Goal: Communication & Community: Answer question/provide support

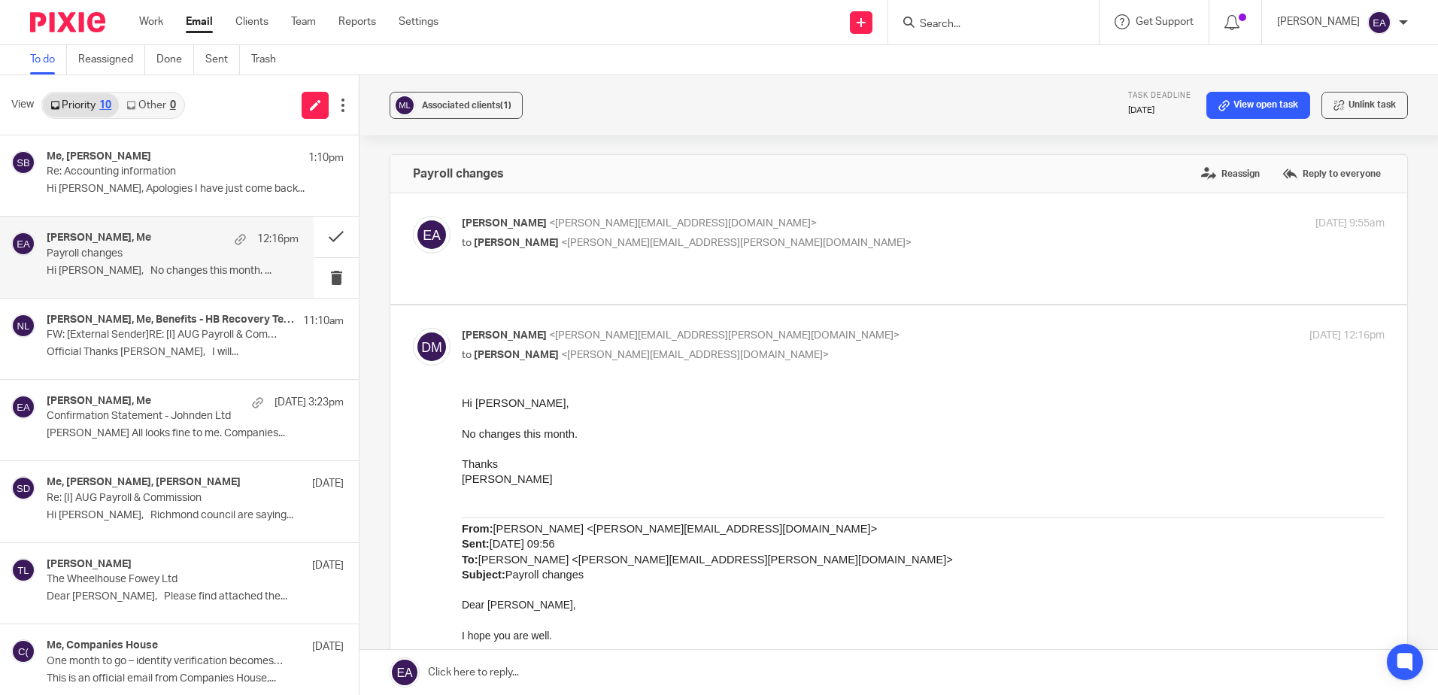
click at [138, 252] on p "Payroll changes" at bounding box center [148, 253] width 202 height 13
click at [1012, 23] on input "Search" at bounding box center [985, 25] width 135 height 14
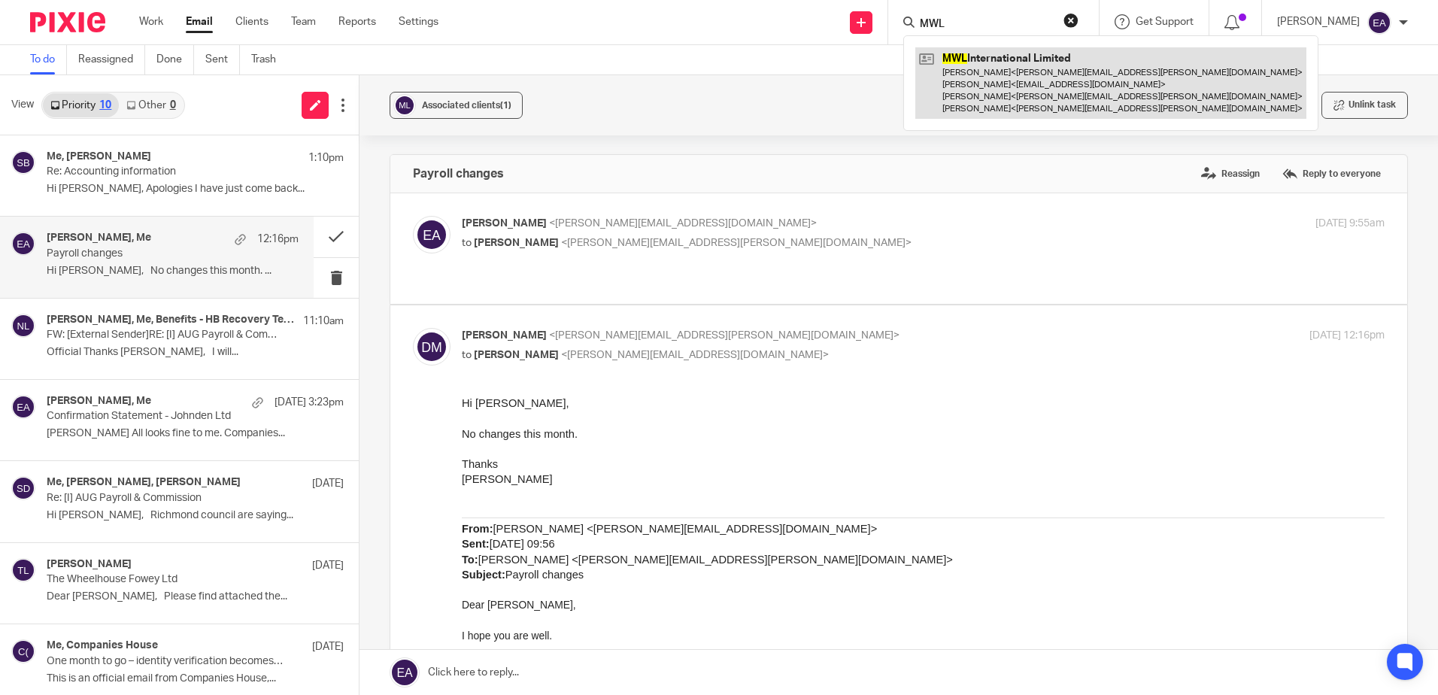
type input "MWL"
click at [1036, 74] on link at bounding box center [1110, 82] width 391 height 71
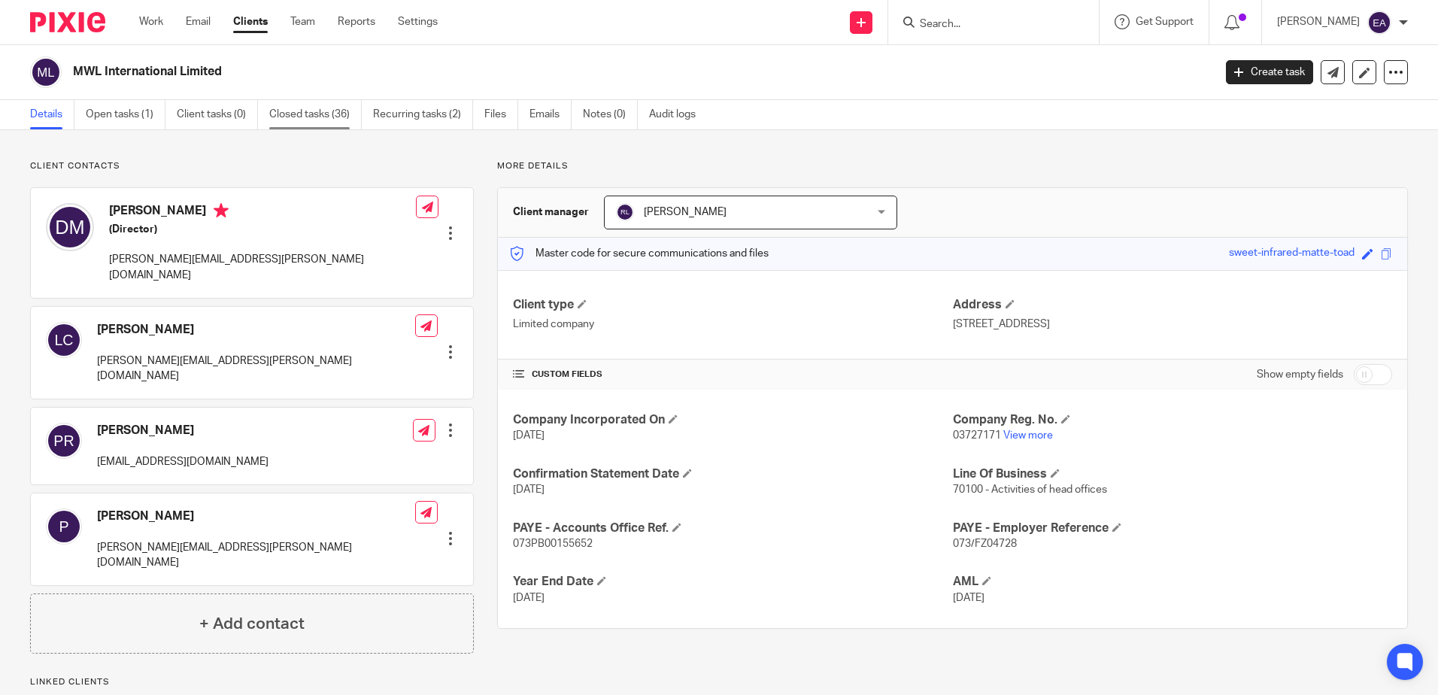
click at [303, 114] on link "Closed tasks (36)" at bounding box center [315, 114] width 92 height 29
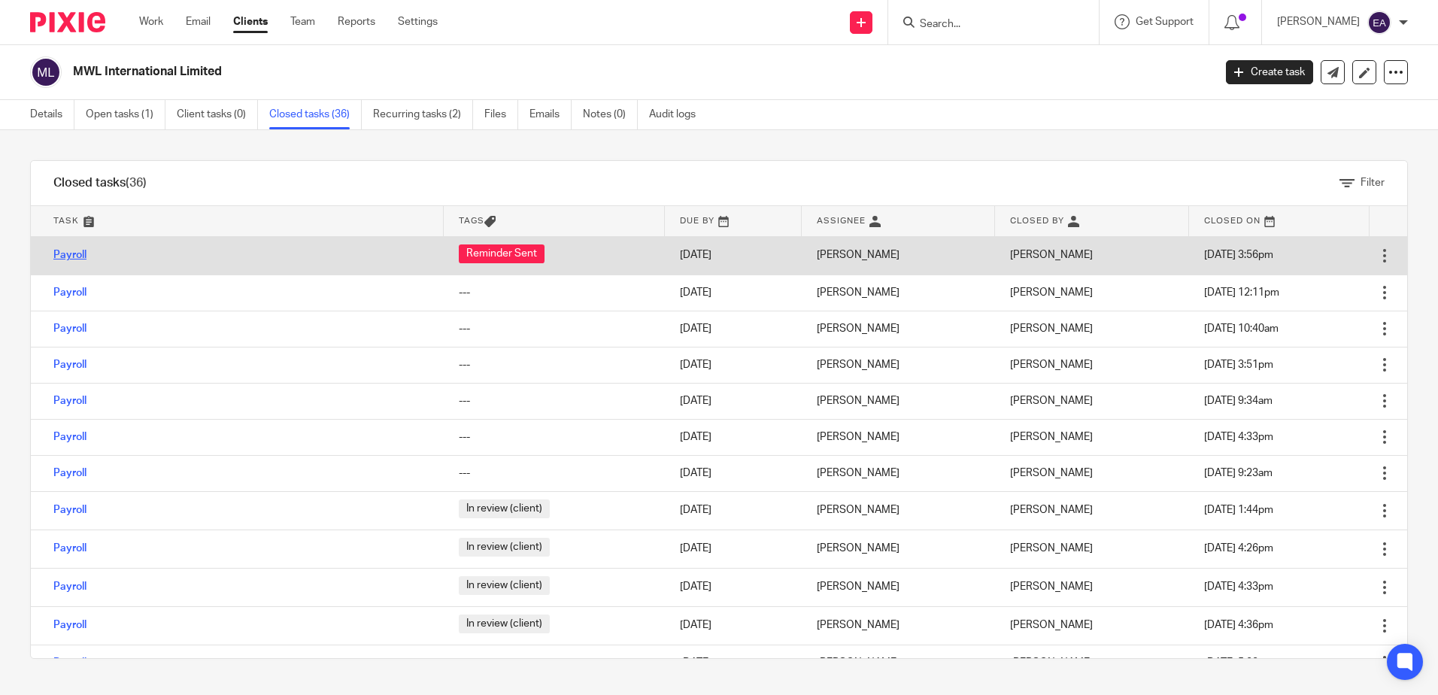
click at [74, 258] on link "Payroll" at bounding box center [69, 255] width 33 height 11
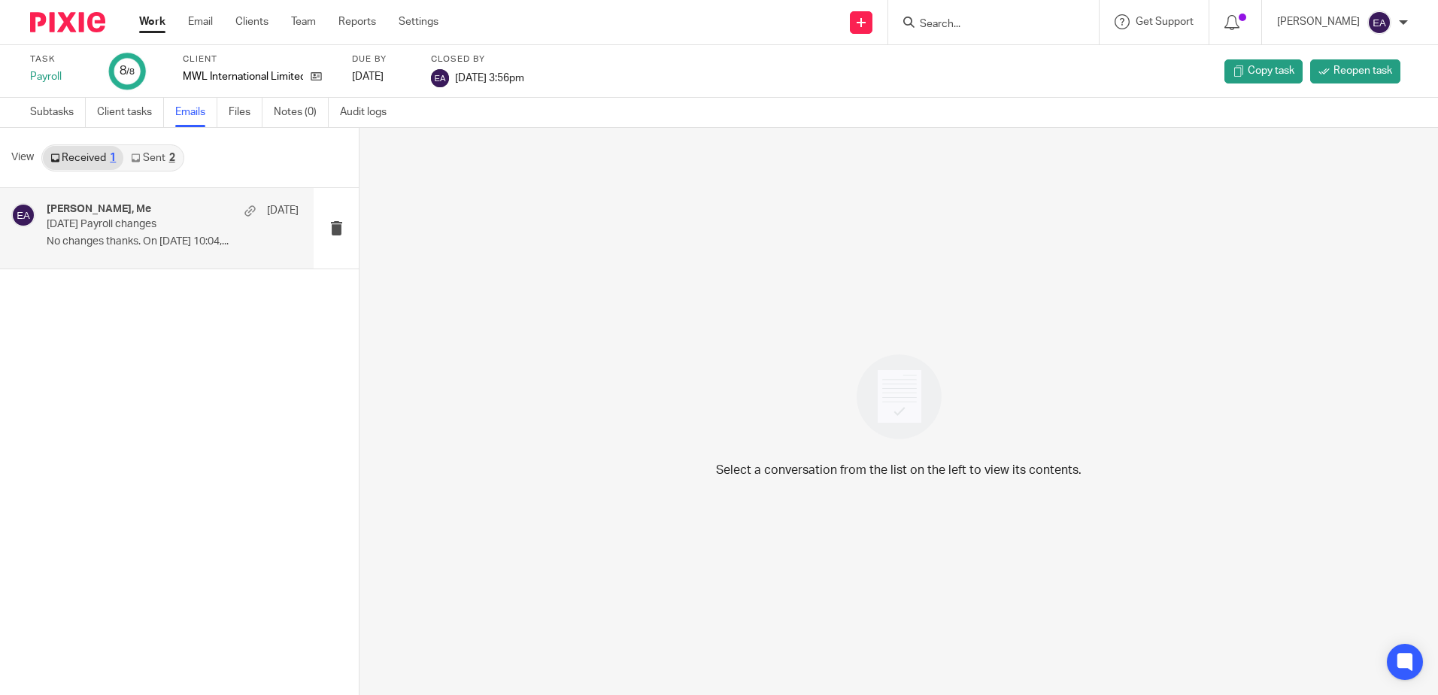
click at [173, 239] on p "No changes thanks. On 11 Sep 2025, at 10:04,..." at bounding box center [173, 241] width 252 height 13
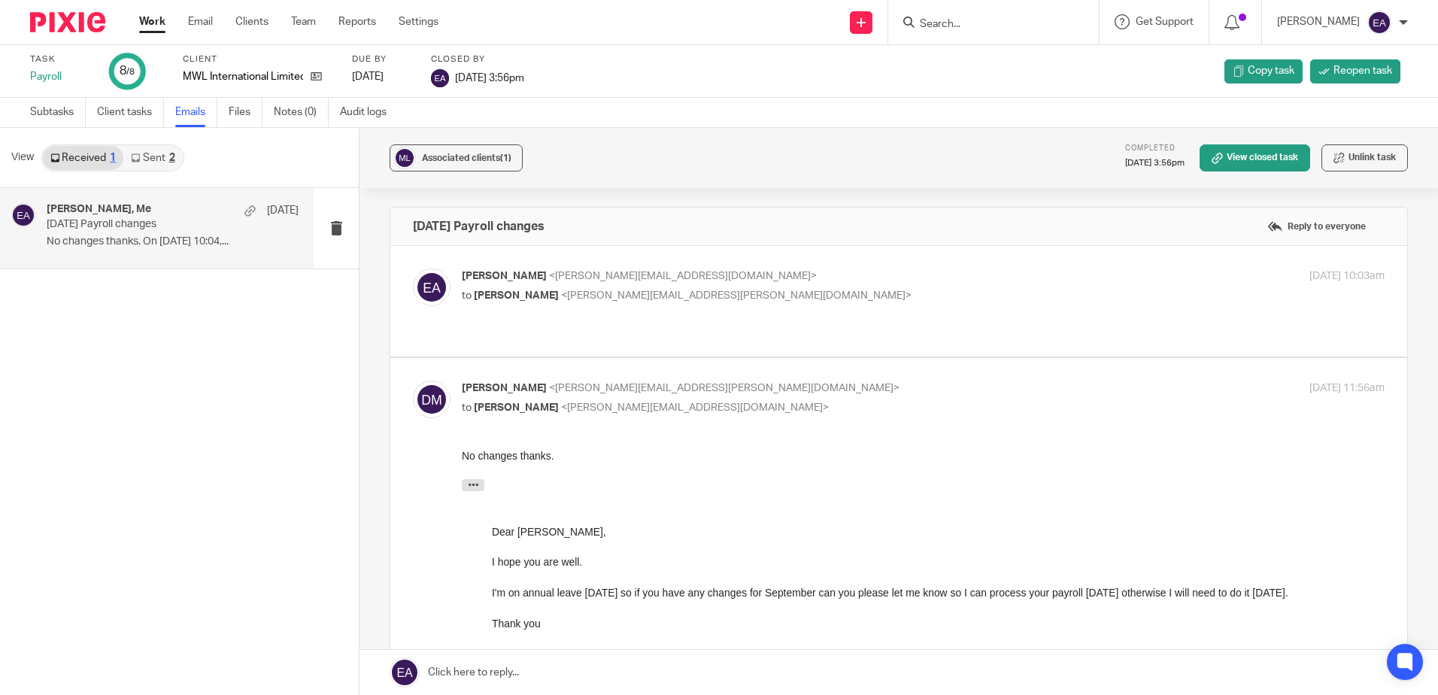
click at [144, 162] on link "Sent 2" at bounding box center [152, 158] width 59 height 24
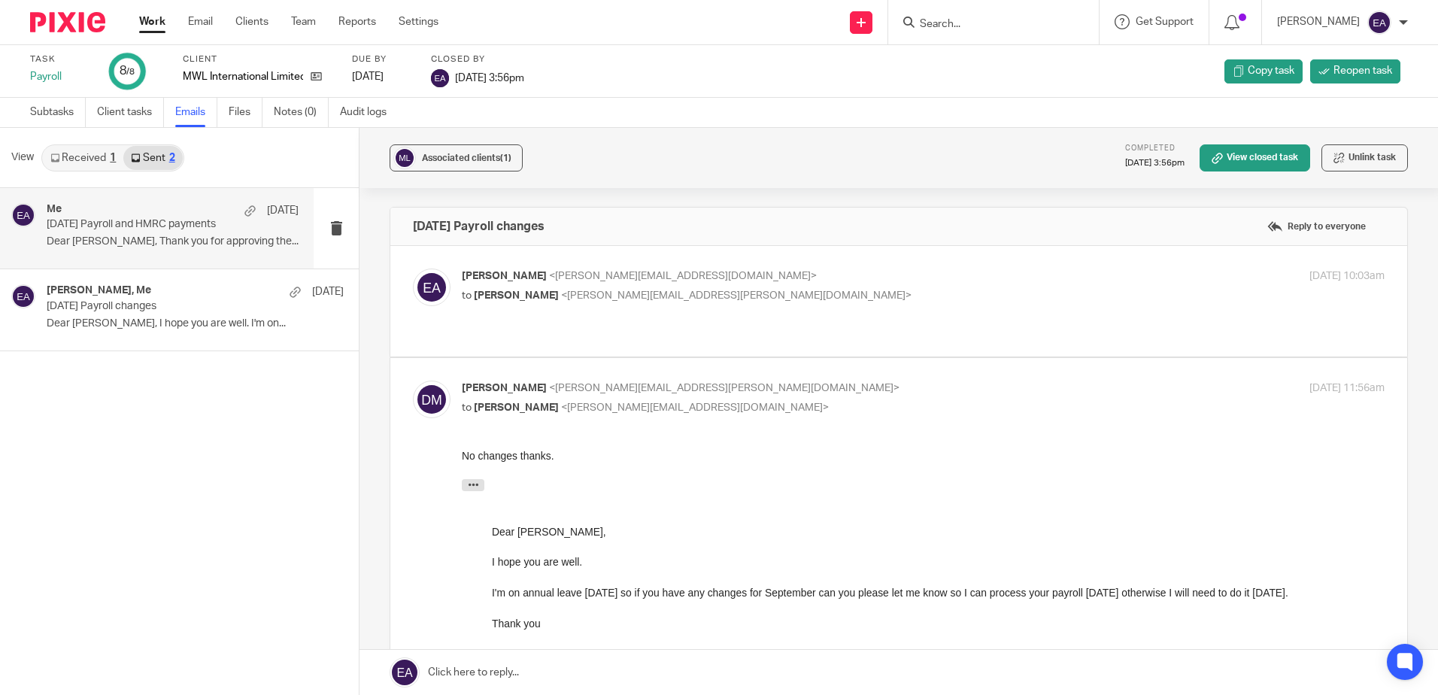
click at [144, 229] on p "September 2025 Payroll and HMRC payments" at bounding box center [148, 224] width 202 height 13
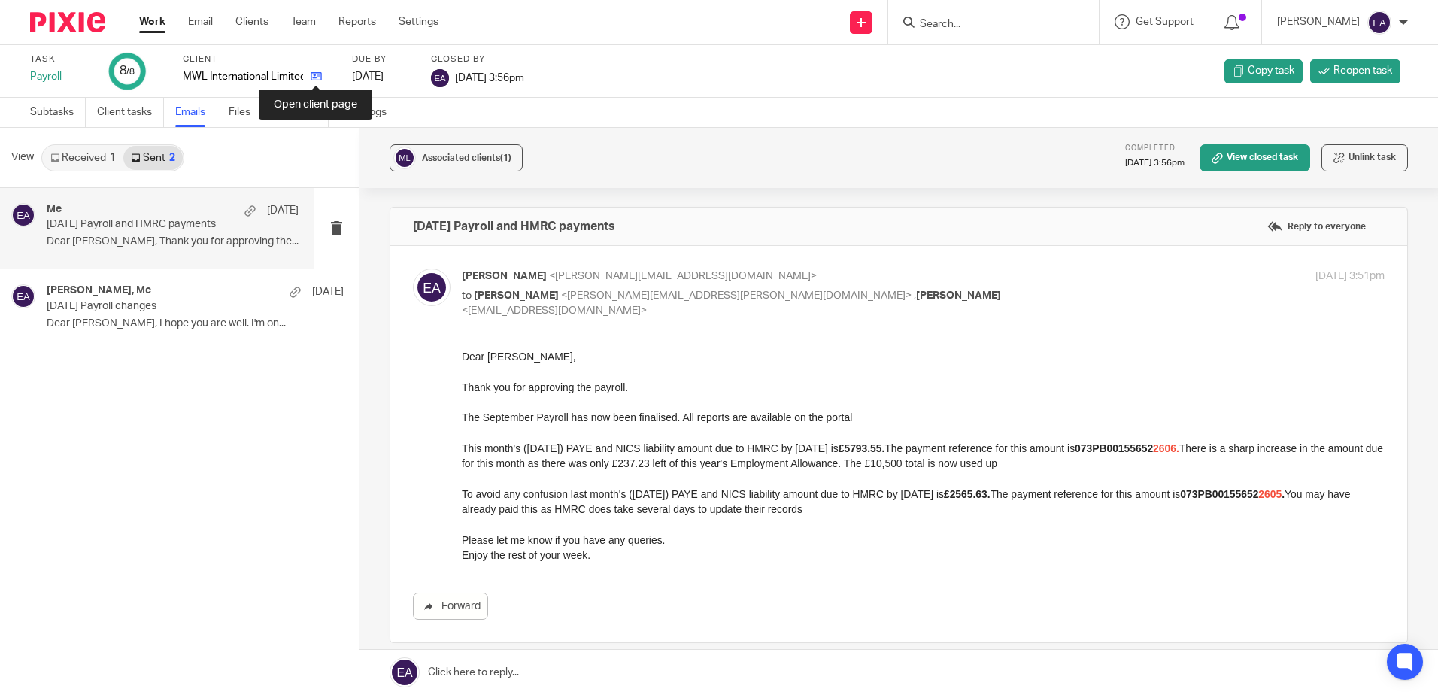
click at [320, 81] on icon at bounding box center [316, 76] width 11 height 11
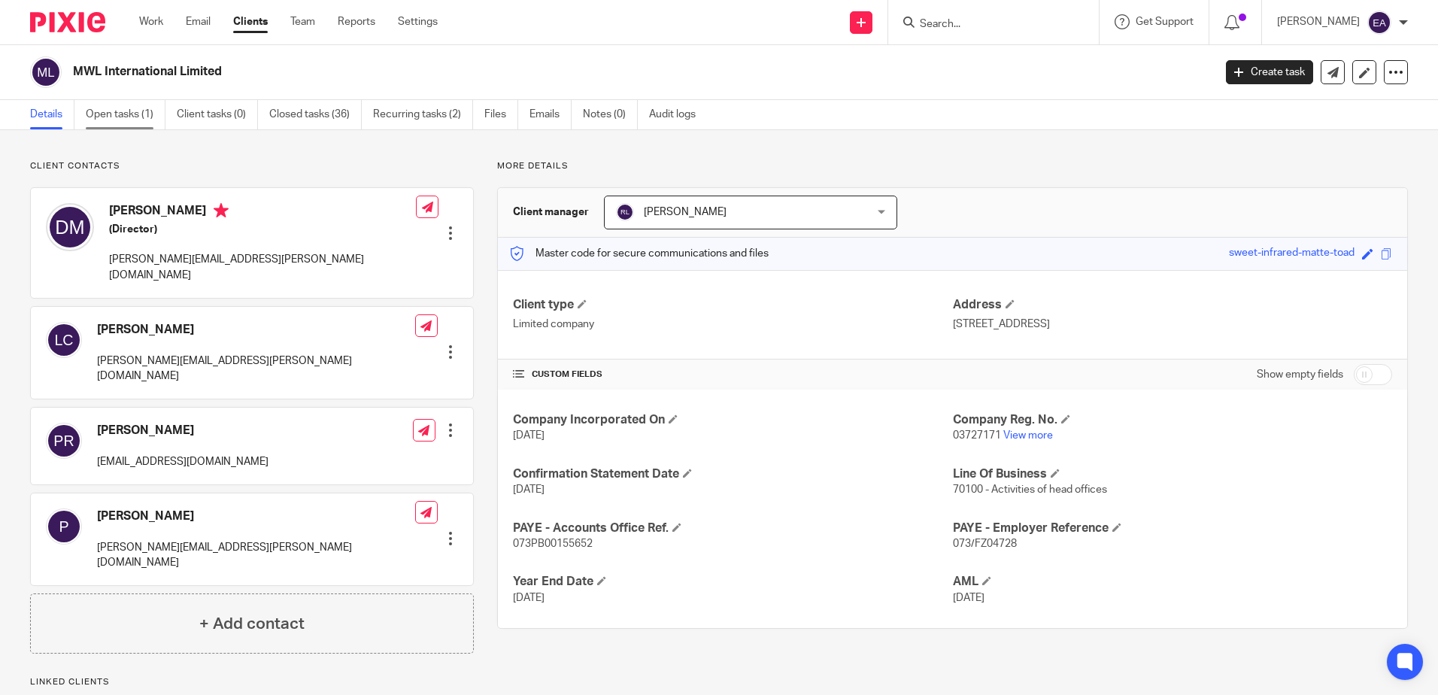
click at [122, 115] on link "Open tasks (1)" at bounding box center [126, 114] width 80 height 29
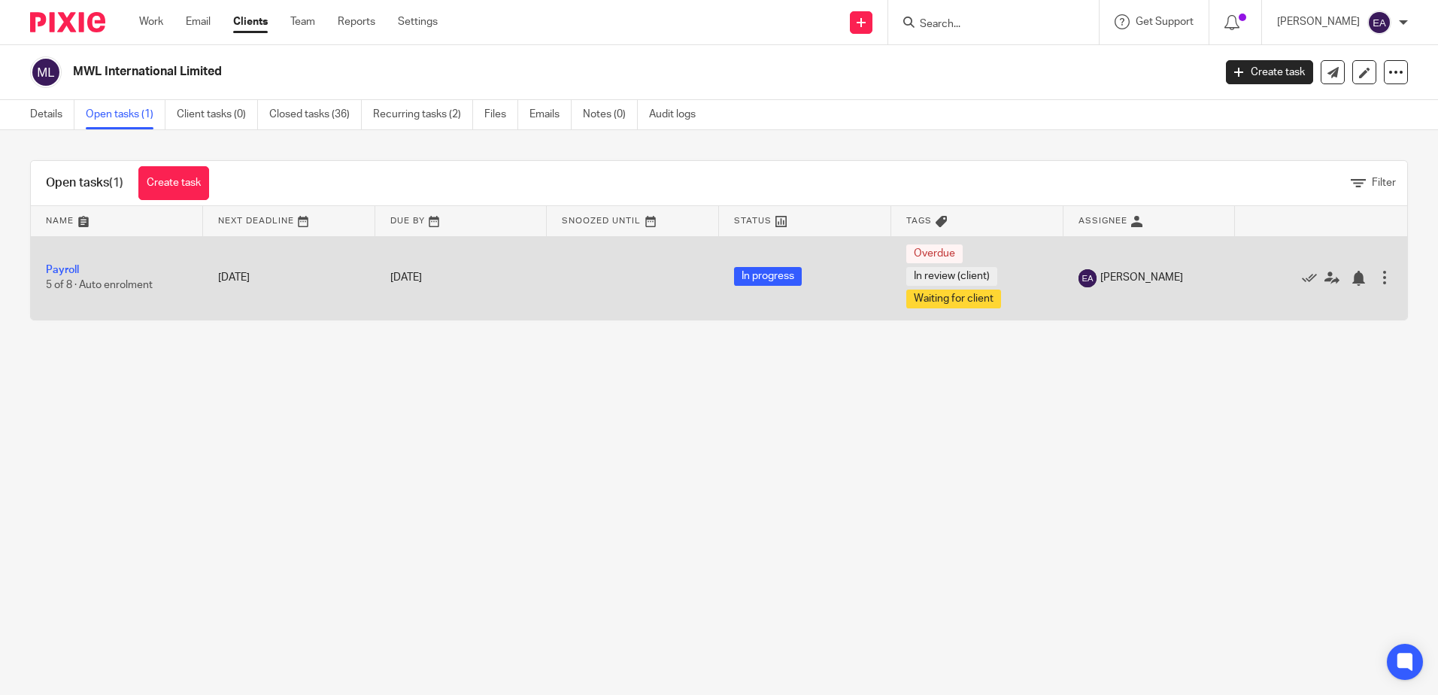
click at [117, 284] on span "5 of 8 · Auto enrolment" at bounding box center [99, 285] width 107 height 11
click at [66, 273] on link "Payroll" at bounding box center [62, 270] width 33 height 11
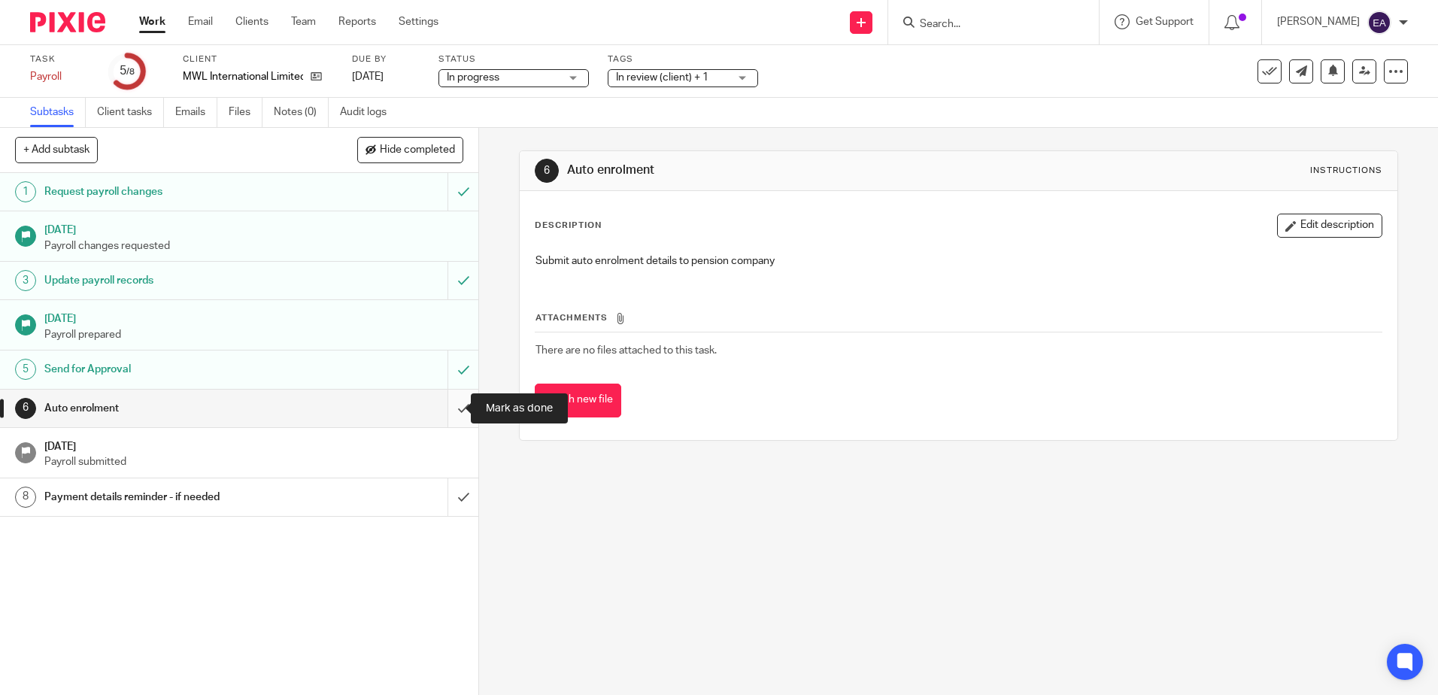
click at [448, 408] on input "submit" at bounding box center [239, 409] width 478 height 38
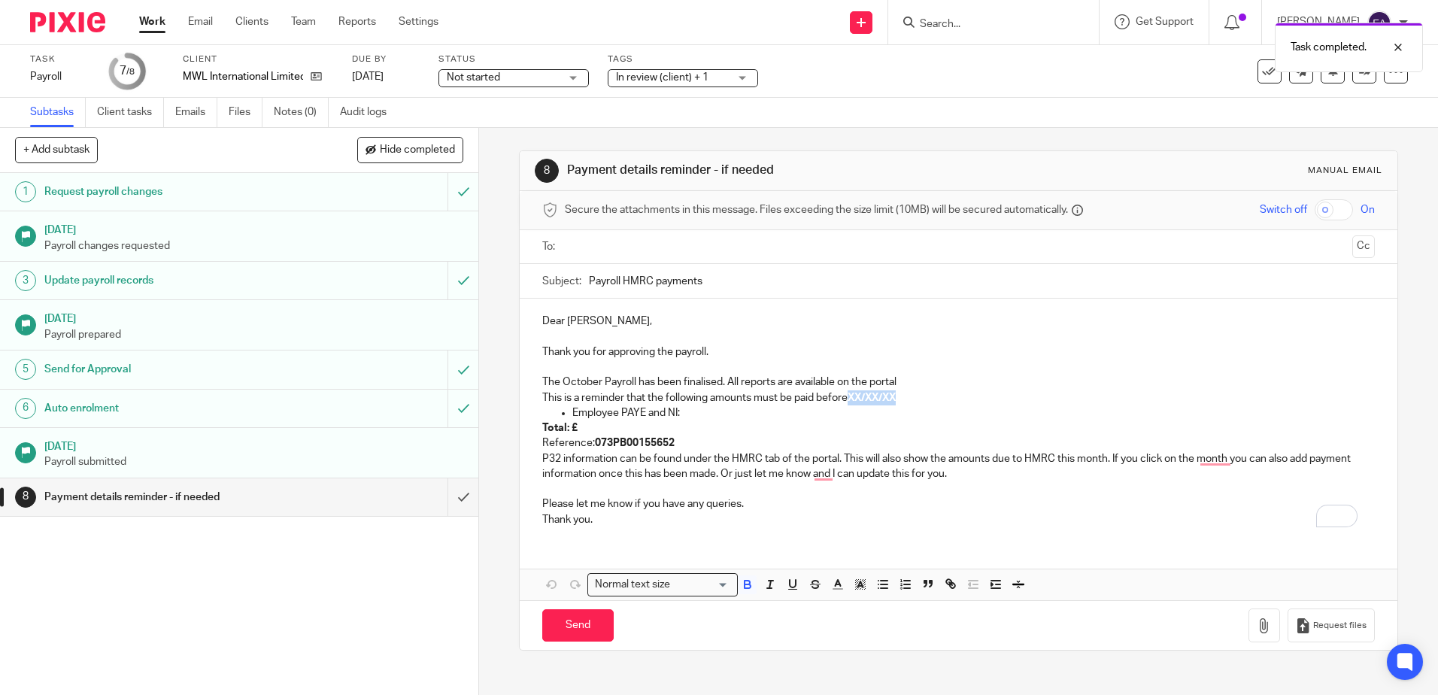
drag, startPoint x: 912, startPoint y: 396, endPoint x: 851, endPoint y: 396, distance: 61.7
click at [851, 396] on p "This is a reminder that the following amounts must be paid before XX/XX/XX" at bounding box center [958, 397] width 832 height 15
click at [602, 426] on p "Total: £" at bounding box center [958, 427] width 832 height 15
click at [588, 423] on p "Total: £" at bounding box center [958, 427] width 832 height 15
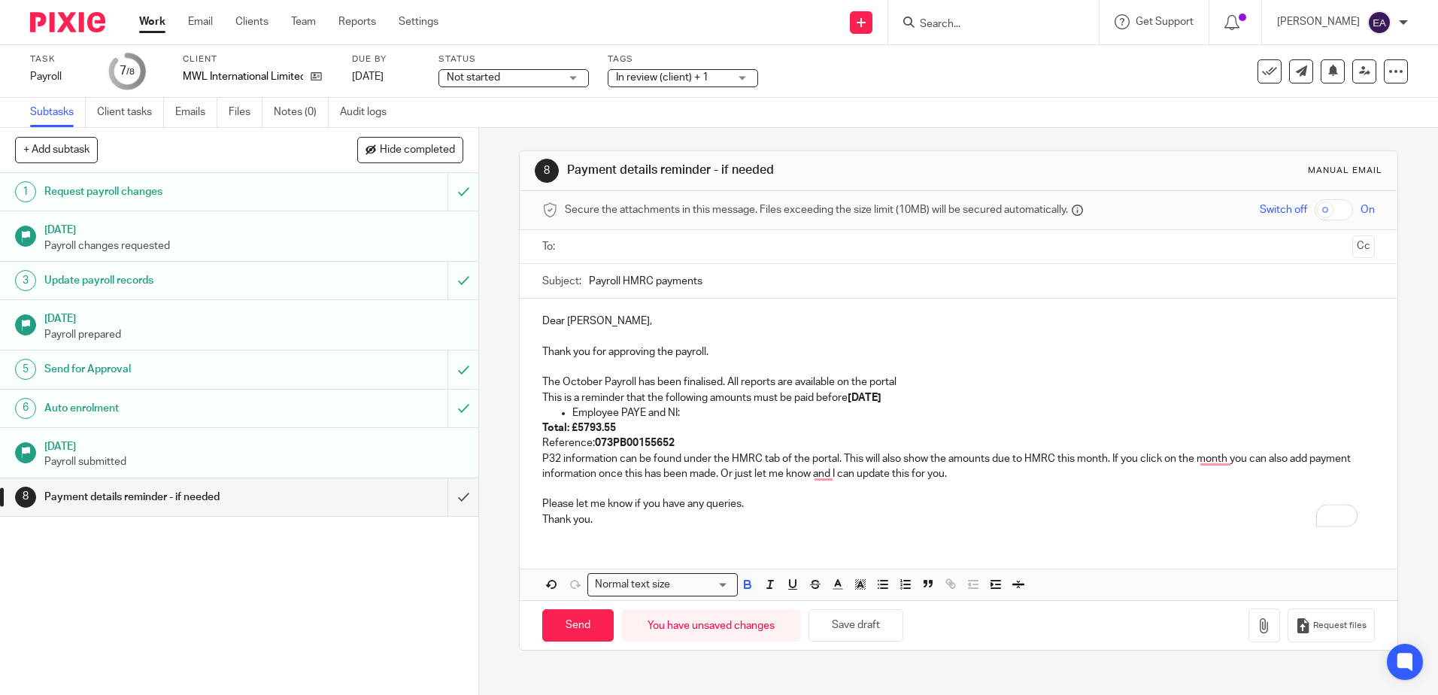
click at [599, 232] on div at bounding box center [958, 247] width 785 height 34
click at [601, 242] on input "text" at bounding box center [957, 246] width 775 height 17
click at [775, 247] on input "text" at bounding box center [1021, 248] width 650 height 29
click at [559, 324] on p "Dear David," at bounding box center [958, 324] width 832 height 15
drag, startPoint x: 563, startPoint y: 324, endPoint x: 533, endPoint y: 326, distance: 29.4
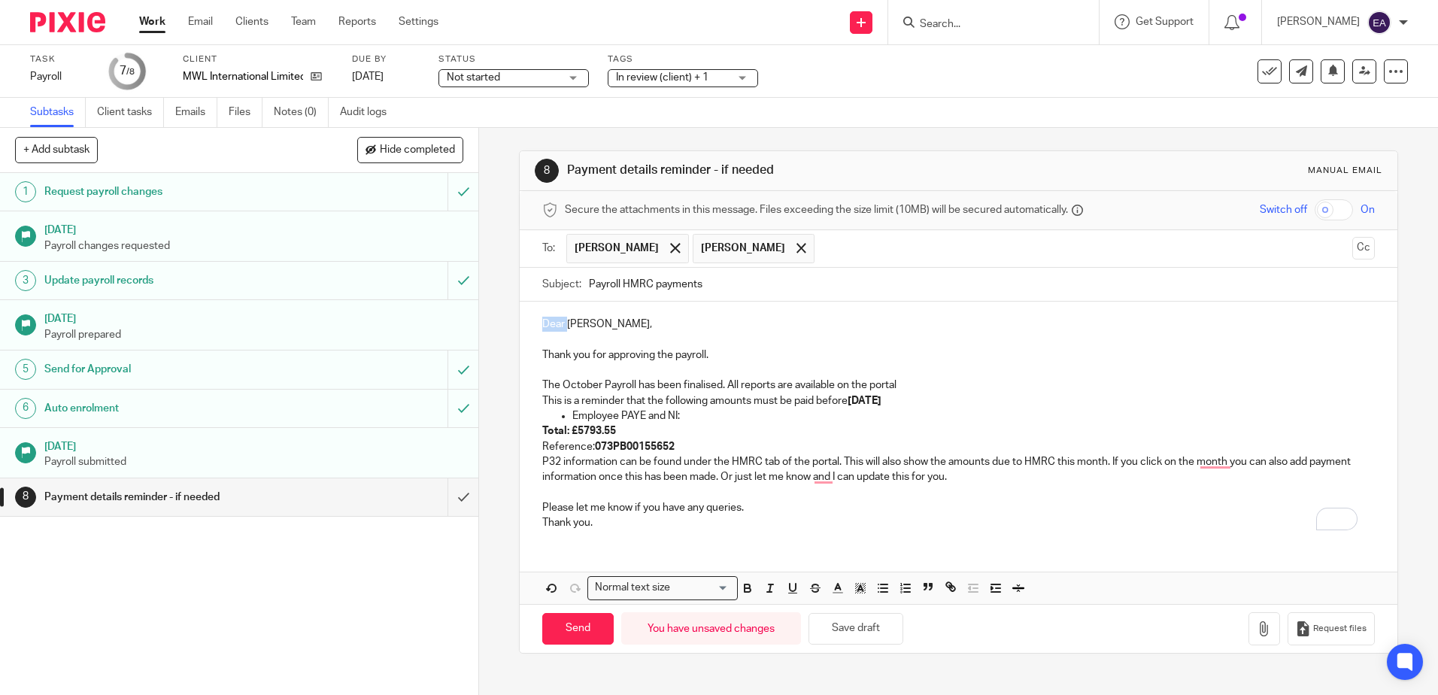
click at [533, 326] on div "Dear David, Thank you for approving the payroll. The October Payroll has been f…" at bounding box center [958, 422] width 877 height 240
click at [693, 445] on p "Reference: 073PB00155652" at bounding box center [958, 446] width 832 height 15
click at [575, 628] on input "Send" at bounding box center [577, 629] width 71 height 32
type input "Sent"
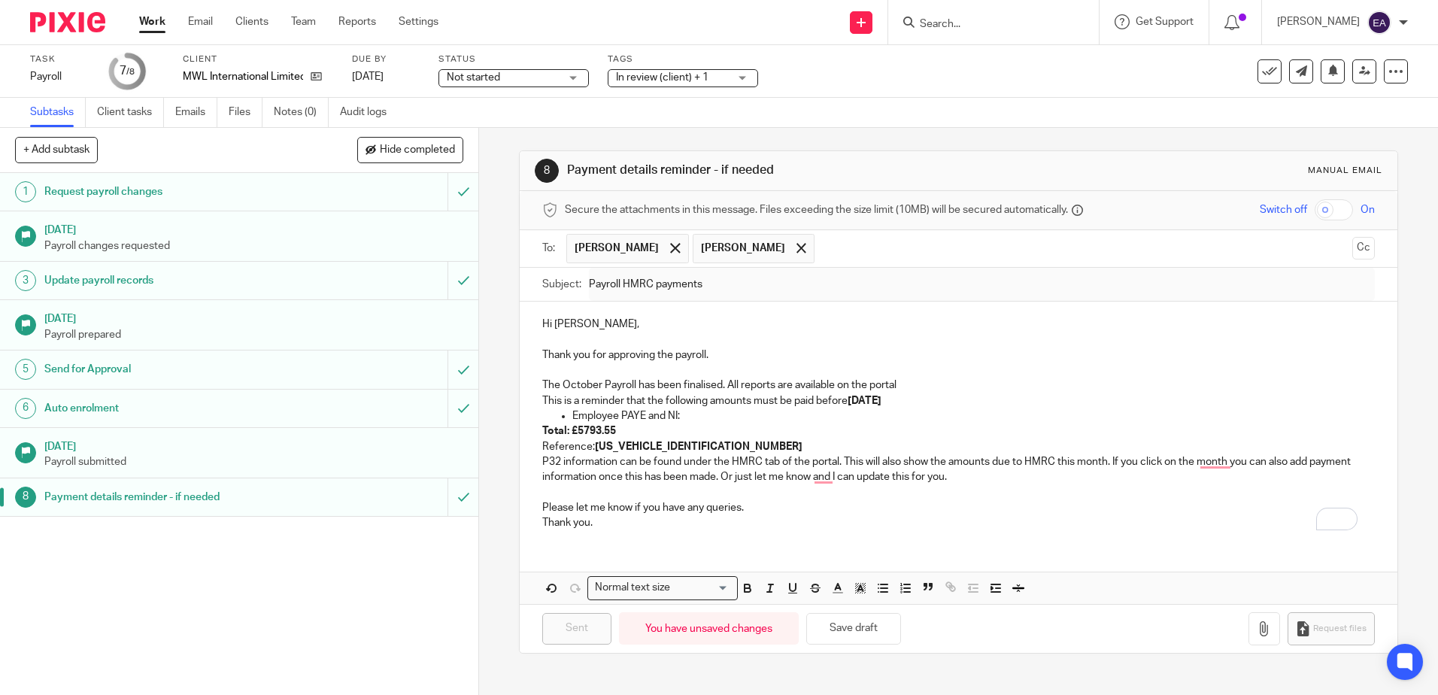
click at [968, 477] on p "P32 information can be found under the HMRC tab of the portal. This will also s…" at bounding box center [958, 469] width 832 height 31
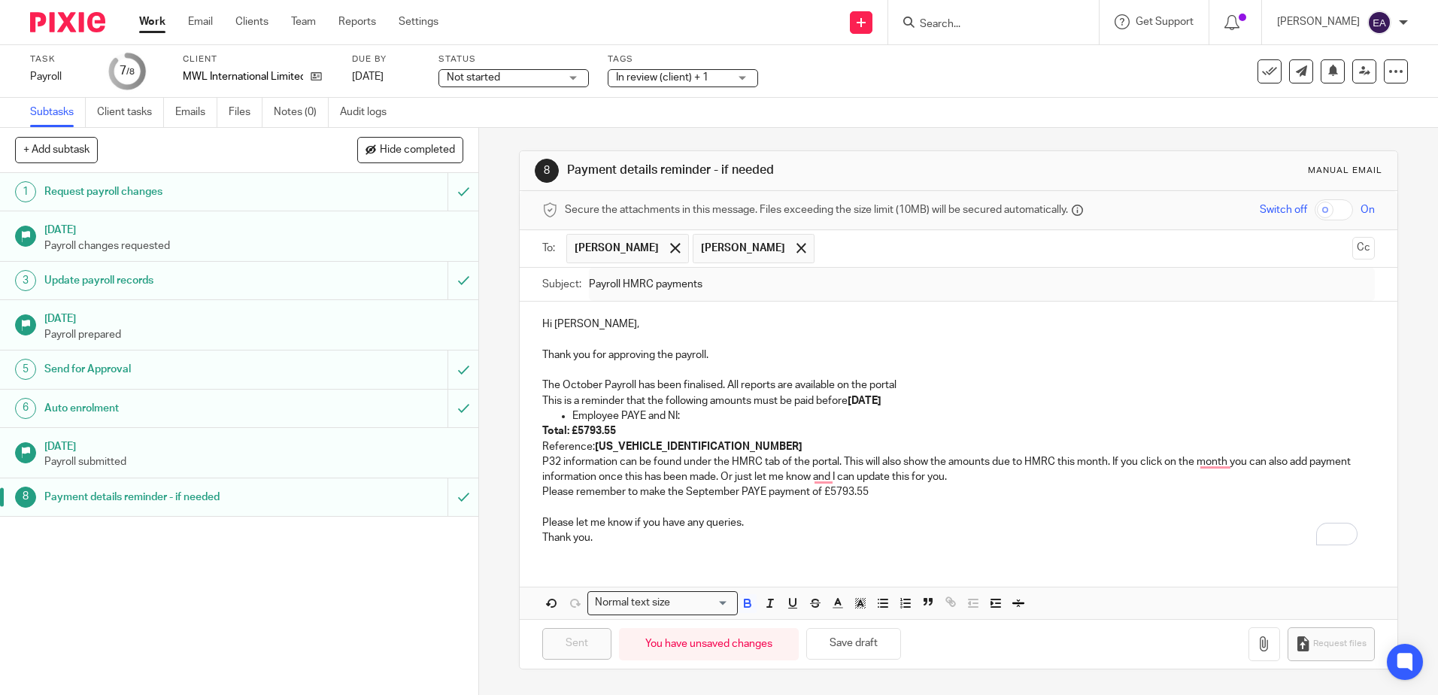
click at [623, 432] on p "Total: £5793.55" at bounding box center [958, 430] width 832 height 15
drag, startPoint x: 613, startPoint y: 429, endPoint x: 576, endPoint y: 432, distance: 37.0
click at [575, 432] on p "Total: £5793.55" at bounding box center [958, 430] width 832 height 15
drag, startPoint x: 891, startPoint y: 493, endPoint x: 914, endPoint y: 499, distance: 23.3
click at [892, 493] on p "Please remember to make the September PAYE payment of £5793.55" at bounding box center [958, 491] width 832 height 15
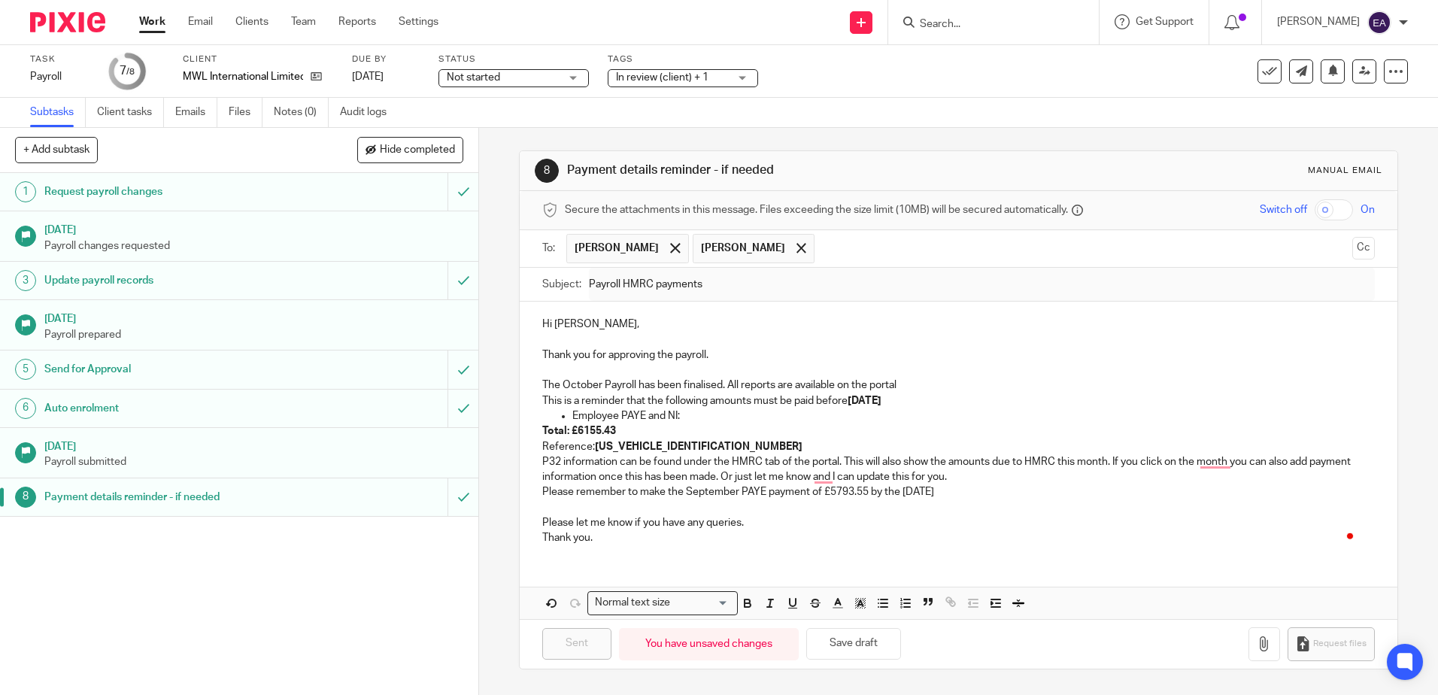
click at [983, 520] on p "Please let me know if you have any queries." at bounding box center [958, 522] width 832 height 15
click at [1008, 508] on p "To enrich screen reader interactions, please activate Accessibility in Grammarl…" at bounding box center [958, 507] width 832 height 15
drag, startPoint x: 751, startPoint y: 524, endPoint x: 726, endPoint y: 526, distance: 24.1
click at [749, 525] on p "Please let me know if you have any queries." at bounding box center [958, 522] width 832 height 15
drag, startPoint x: 975, startPoint y: 489, endPoint x: 525, endPoint y: 322, distance: 479.7
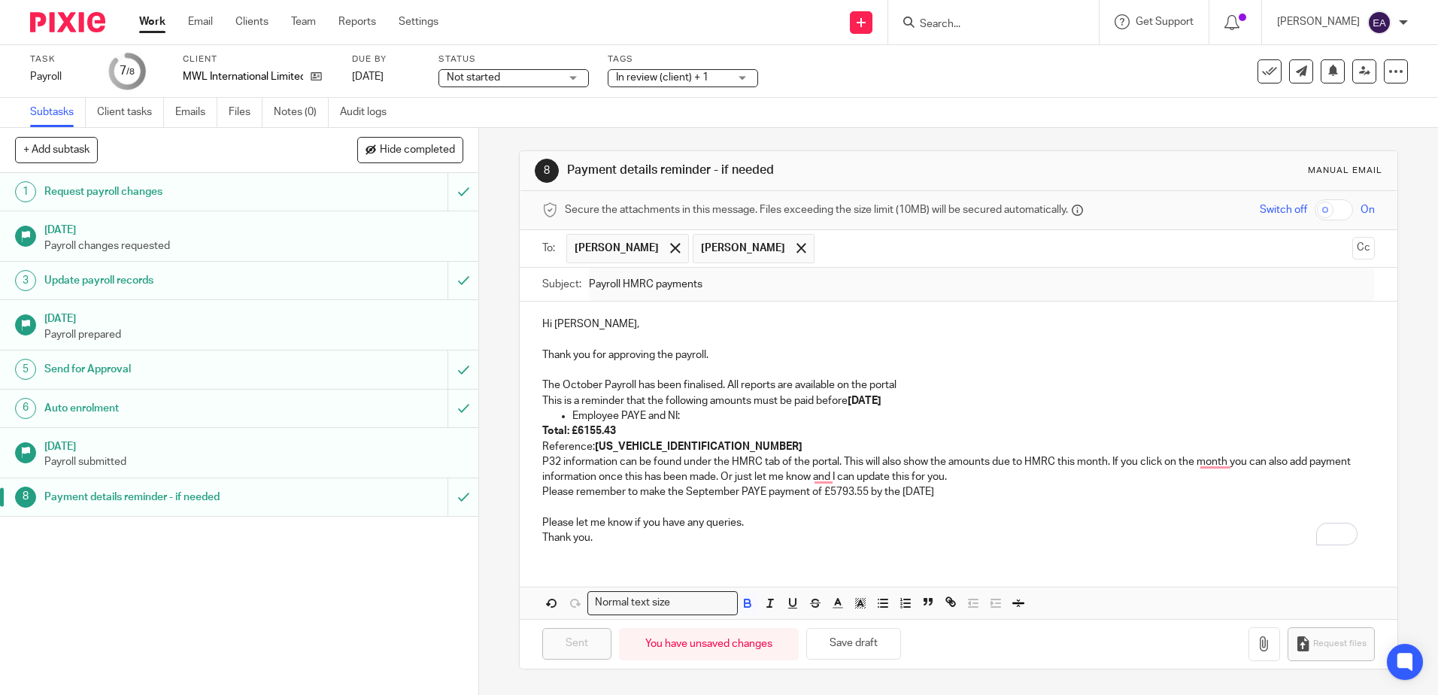
click at [525, 322] on div "Hi David, Thank you for approving the payroll. The October Payroll has been fin…" at bounding box center [958, 429] width 877 height 255
copy div "Hi David, Thank you for approving the payroll. The October Payroll has been fin…"
click at [205, 17] on link "Email" at bounding box center [200, 21] width 25 height 15
click at [201, 22] on link "Email" at bounding box center [200, 21] width 25 height 15
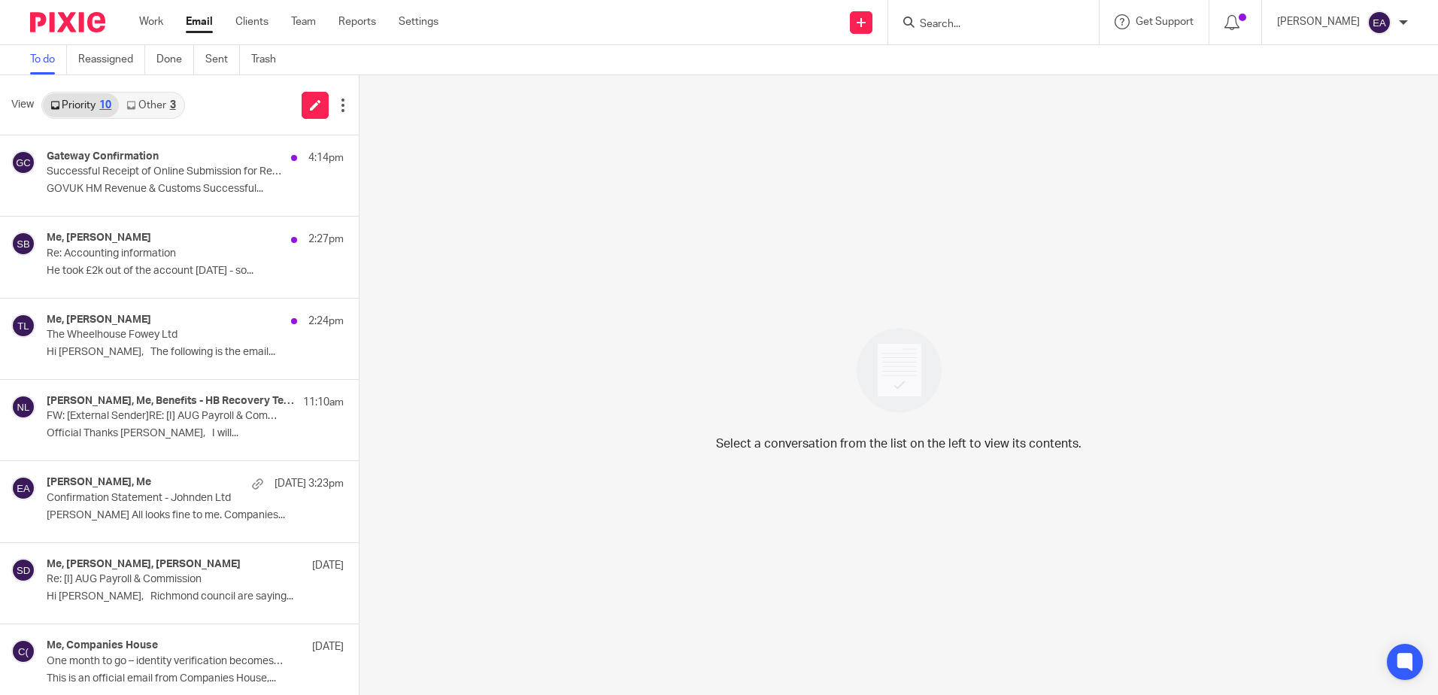
click at [996, 33] on div at bounding box center [993, 22] width 211 height 44
click at [996, 21] on input "Search" at bounding box center [985, 25] width 135 height 14
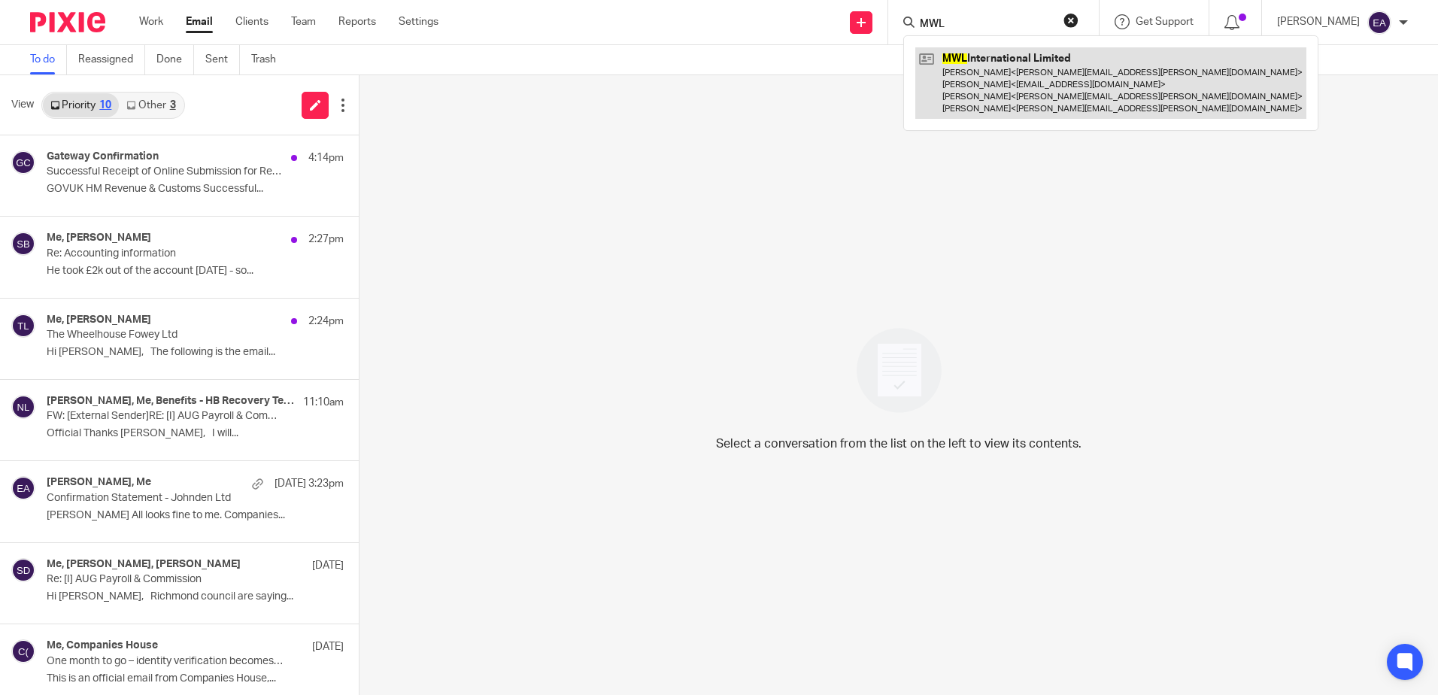
type input "MWL"
click at [1032, 82] on link at bounding box center [1110, 82] width 391 height 71
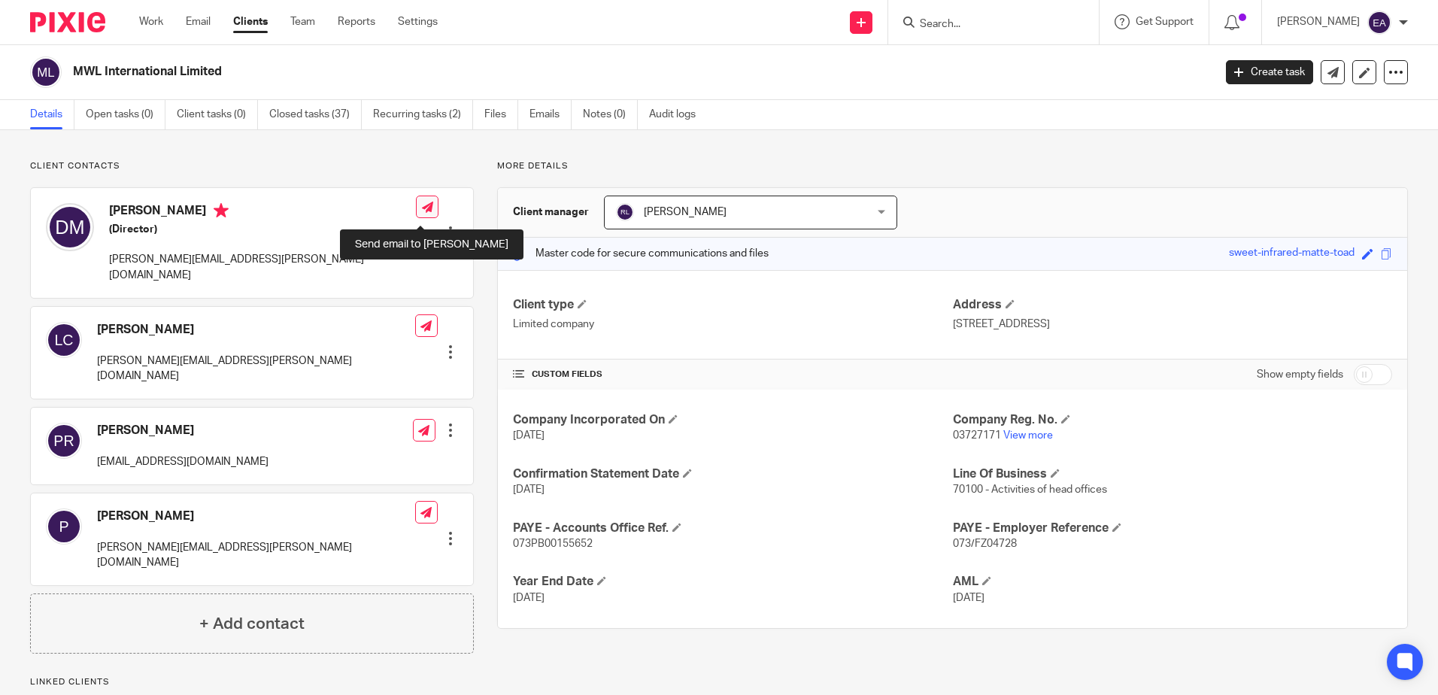
click at [422, 209] on icon at bounding box center [427, 207] width 11 height 11
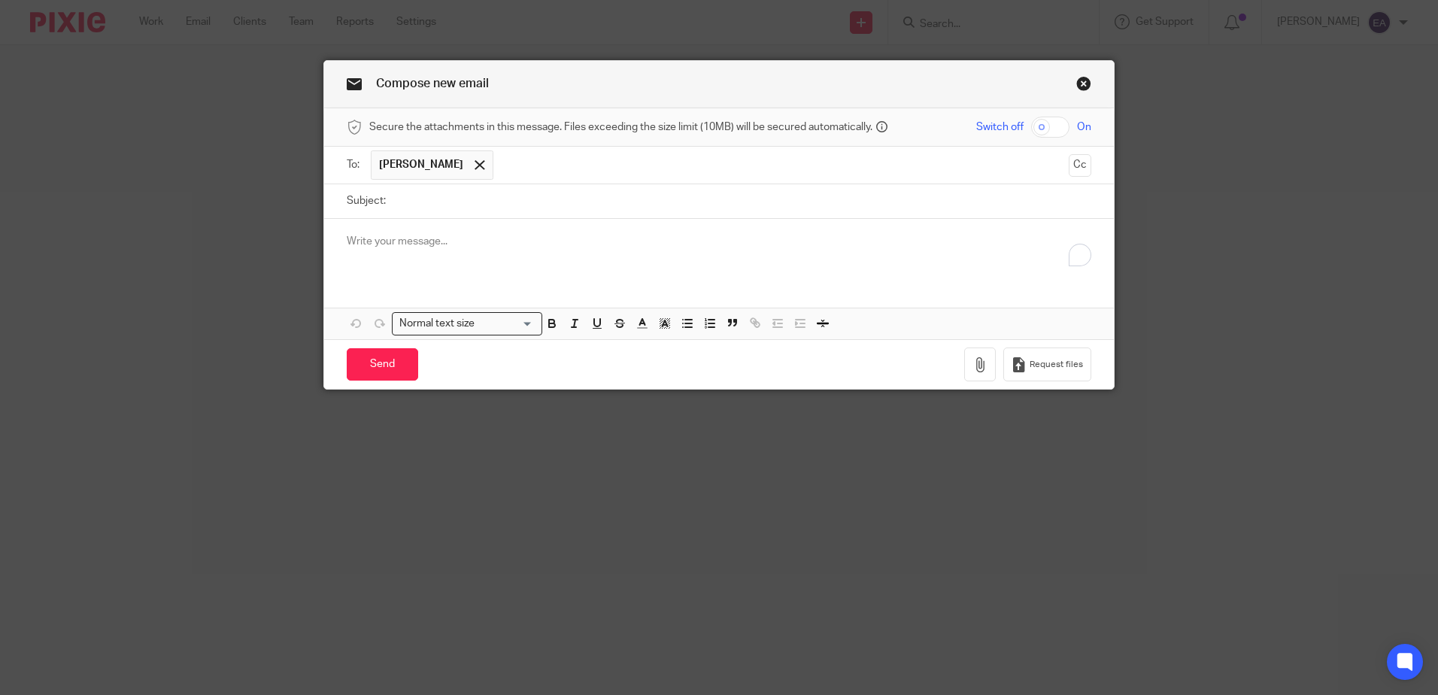
click at [551, 166] on input "text" at bounding box center [782, 164] width 562 height 29
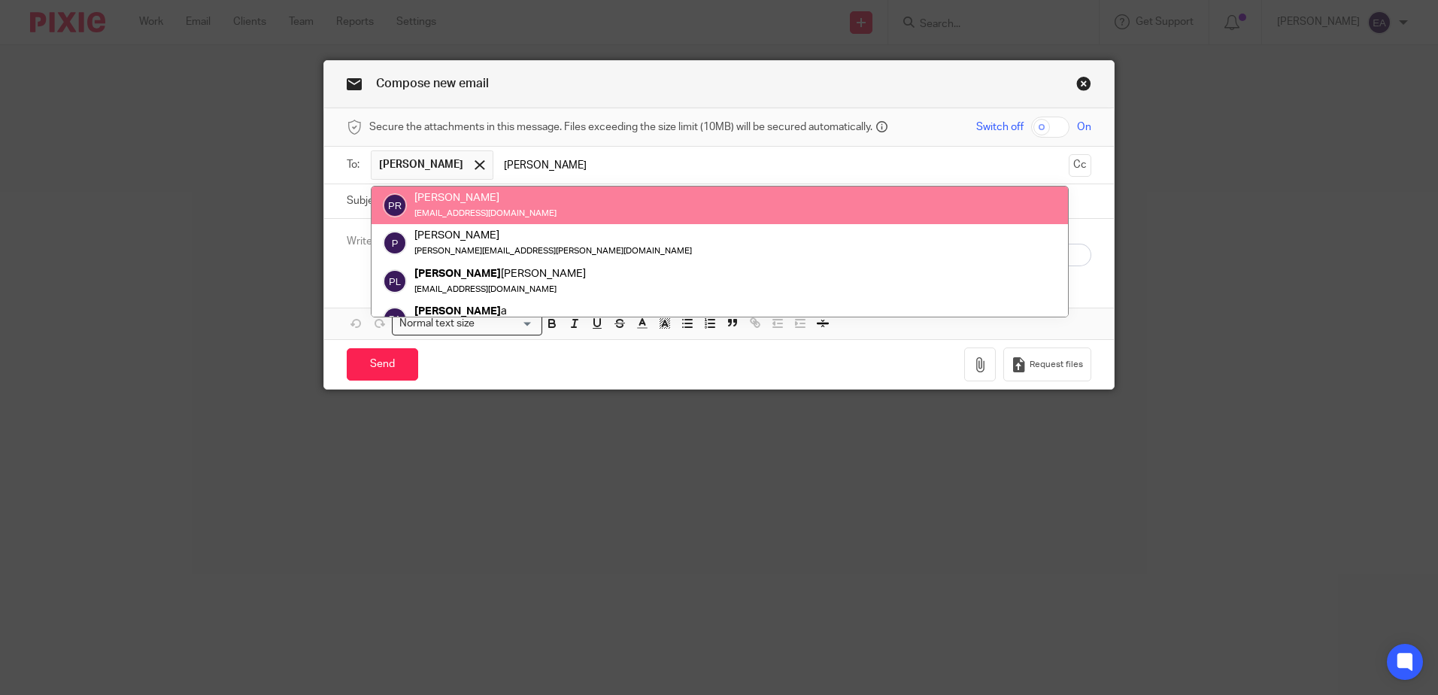
type input "[PERSON_NAME]"
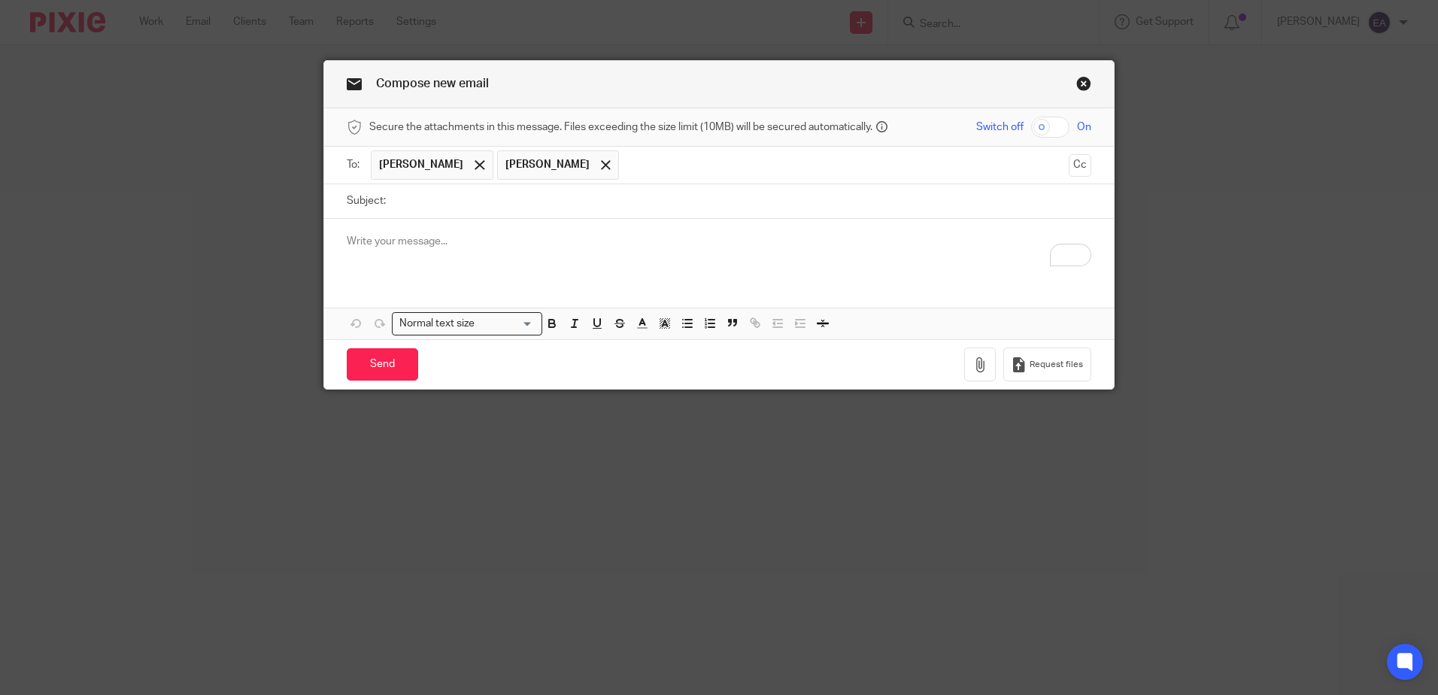
click at [410, 247] on p "To enrich screen reader interactions, please activate Accessibility in Grammarl…" at bounding box center [719, 241] width 744 height 15
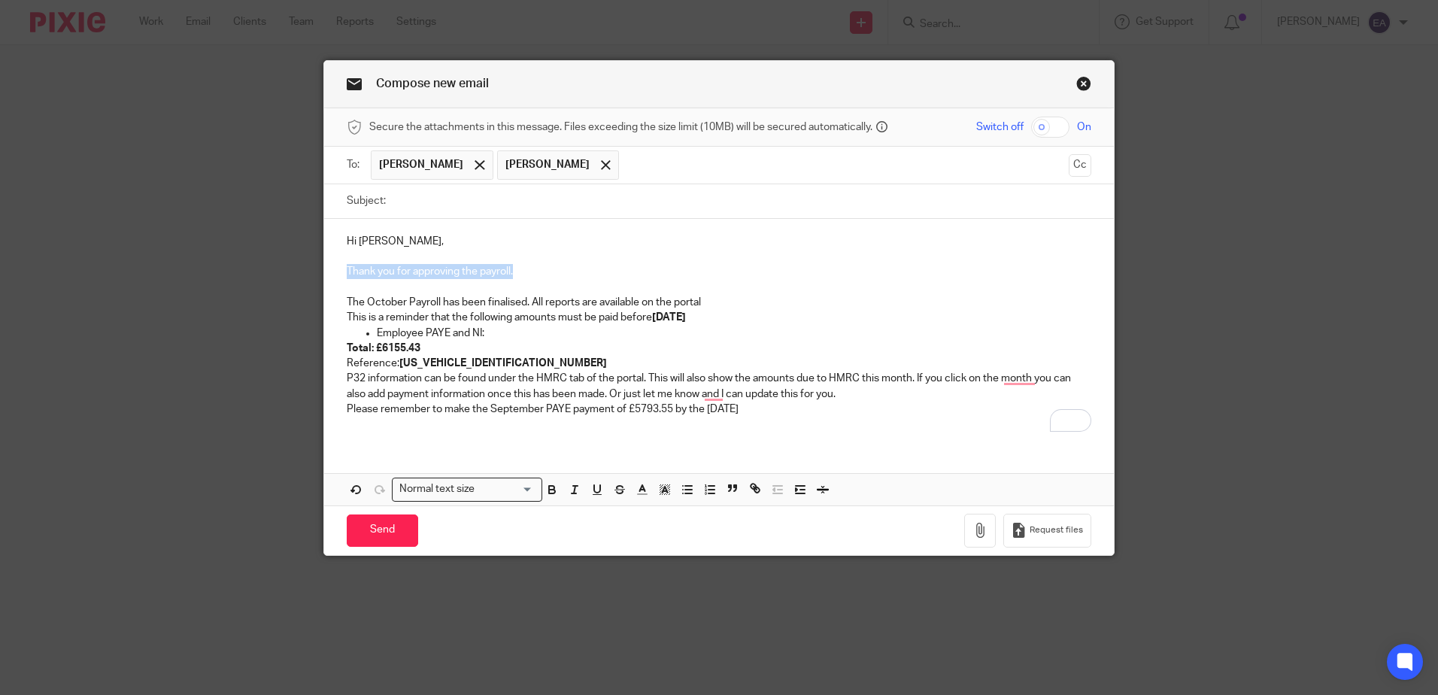
drag, startPoint x: 516, startPoint y: 272, endPoint x: 341, endPoint y: 272, distance: 175.2
click at [347, 272] on p "Thank you for approving the payroll." at bounding box center [719, 271] width 744 height 15
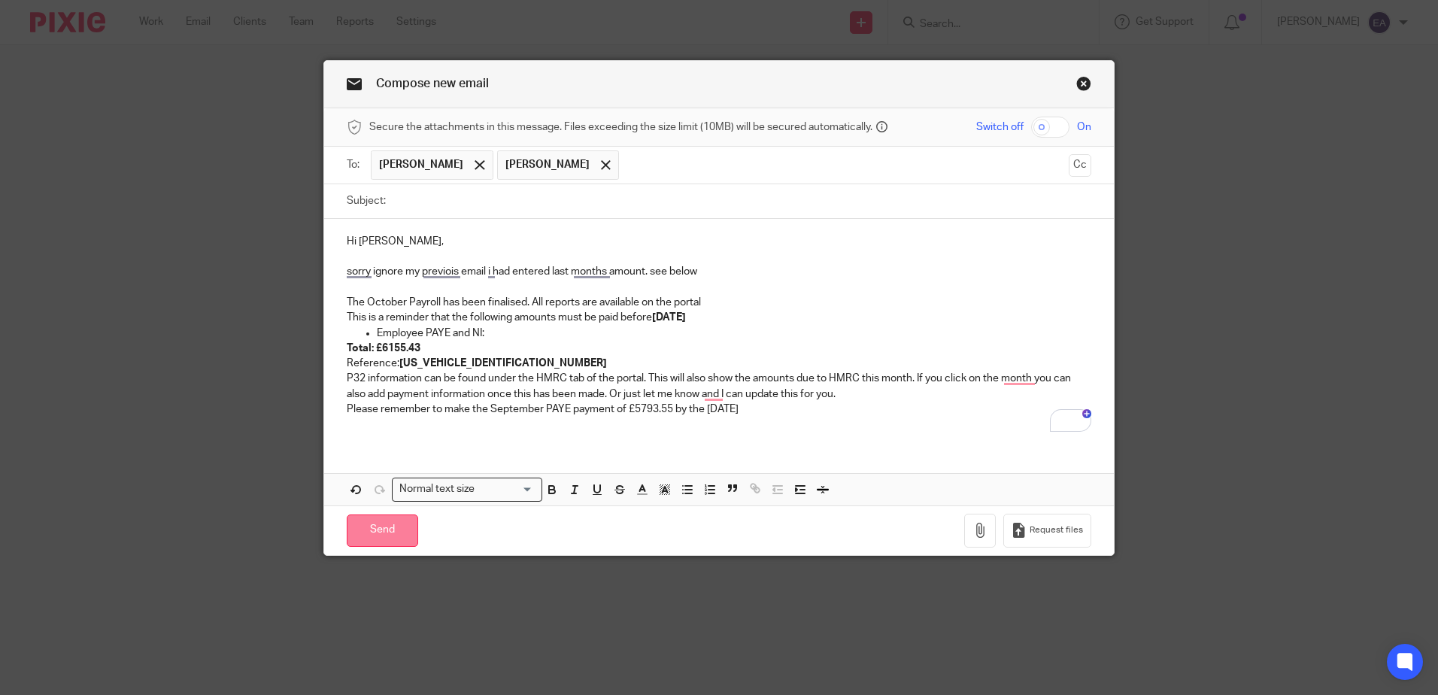
click at [378, 527] on input "Send" at bounding box center [382, 530] width 71 height 32
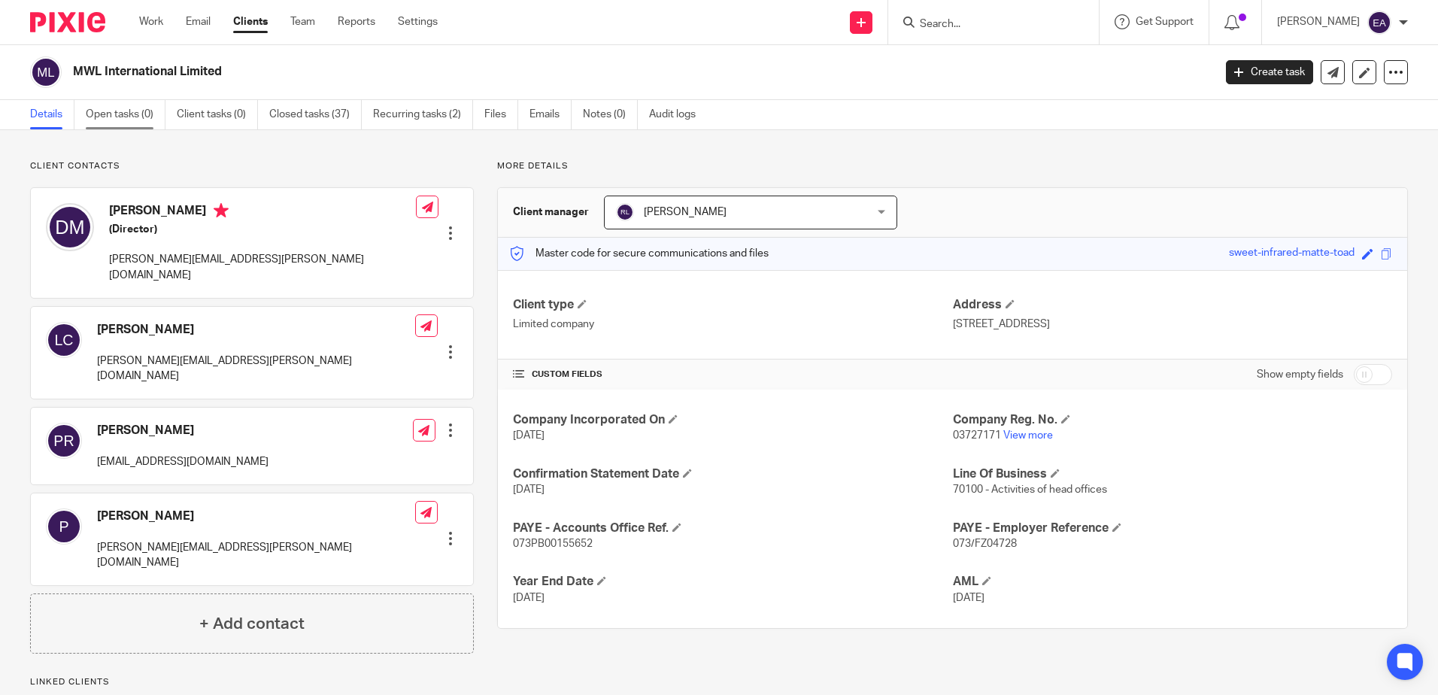
click at [139, 115] on link "Open tasks (0)" at bounding box center [126, 114] width 80 height 29
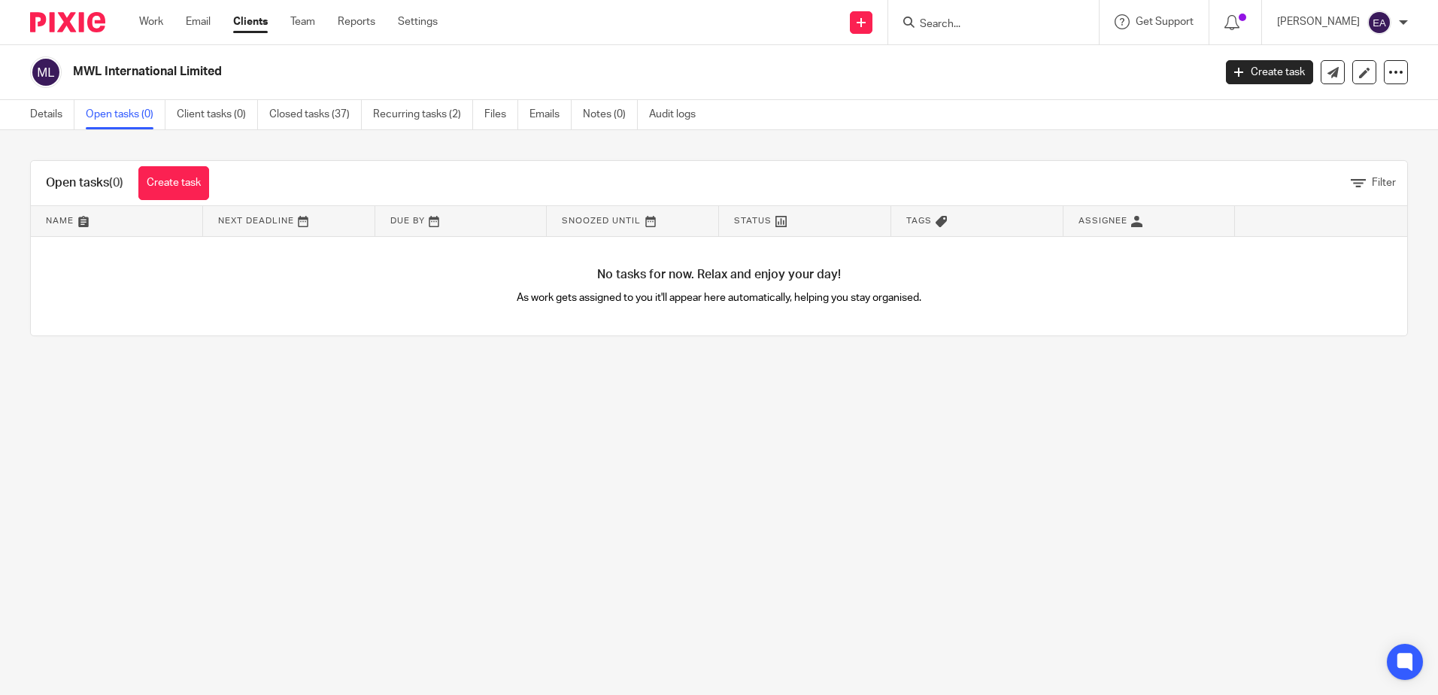
click at [321, 114] on link "Closed tasks (37)" at bounding box center [315, 114] width 92 height 29
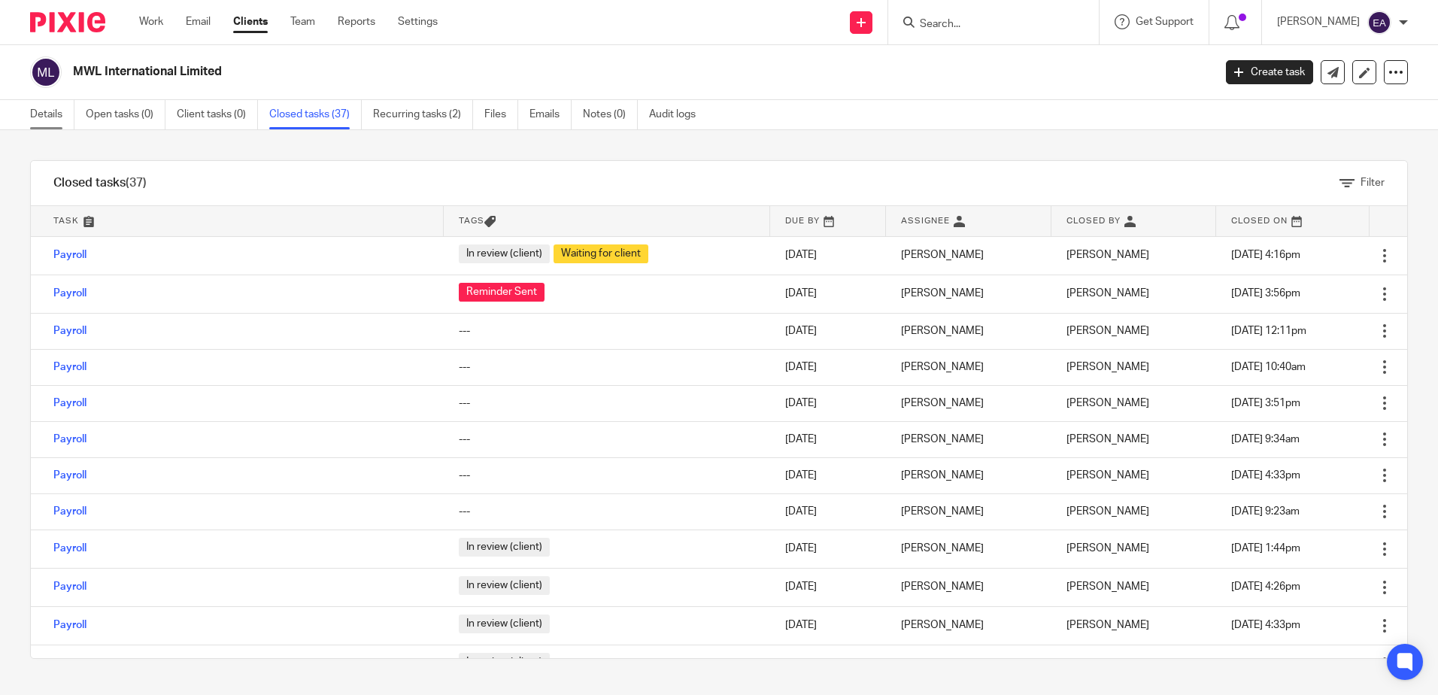
click at [51, 113] on link "Details" at bounding box center [52, 114] width 44 height 29
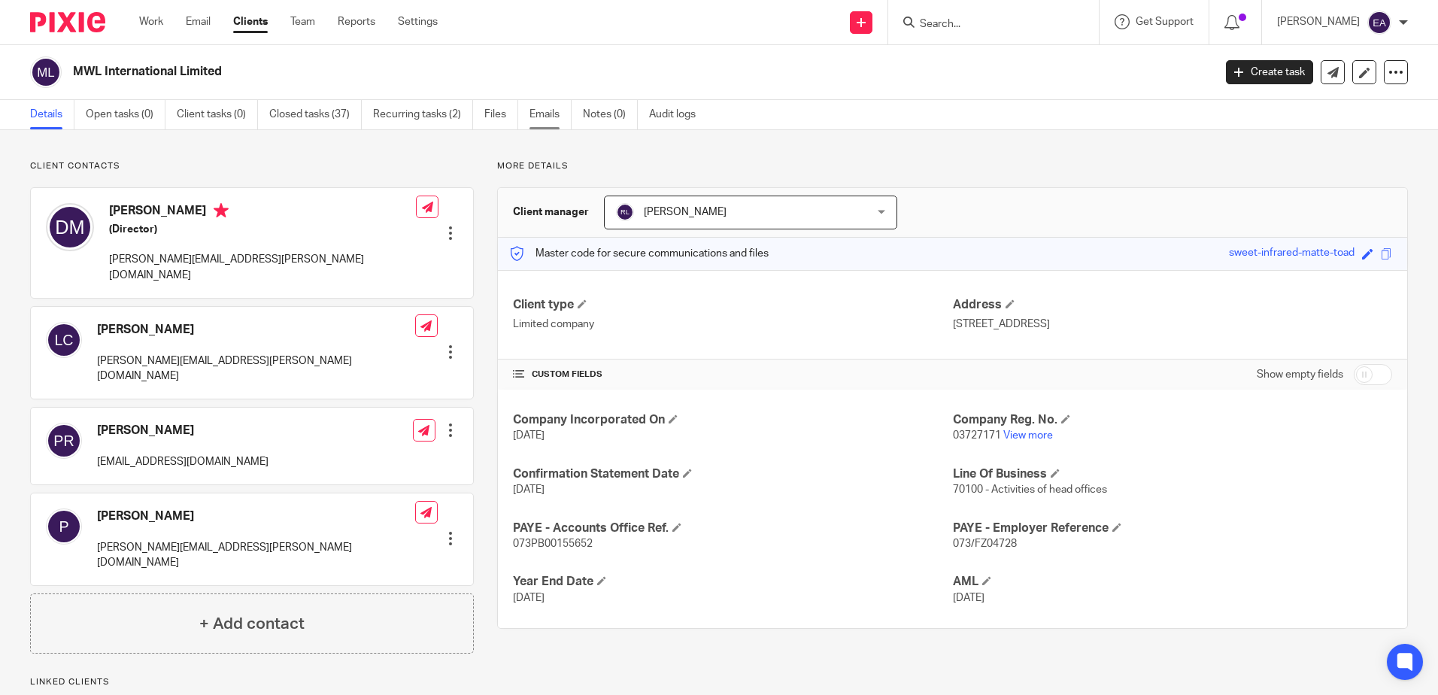
click at [538, 114] on link "Emails" at bounding box center [550, 114] width 42 height 29
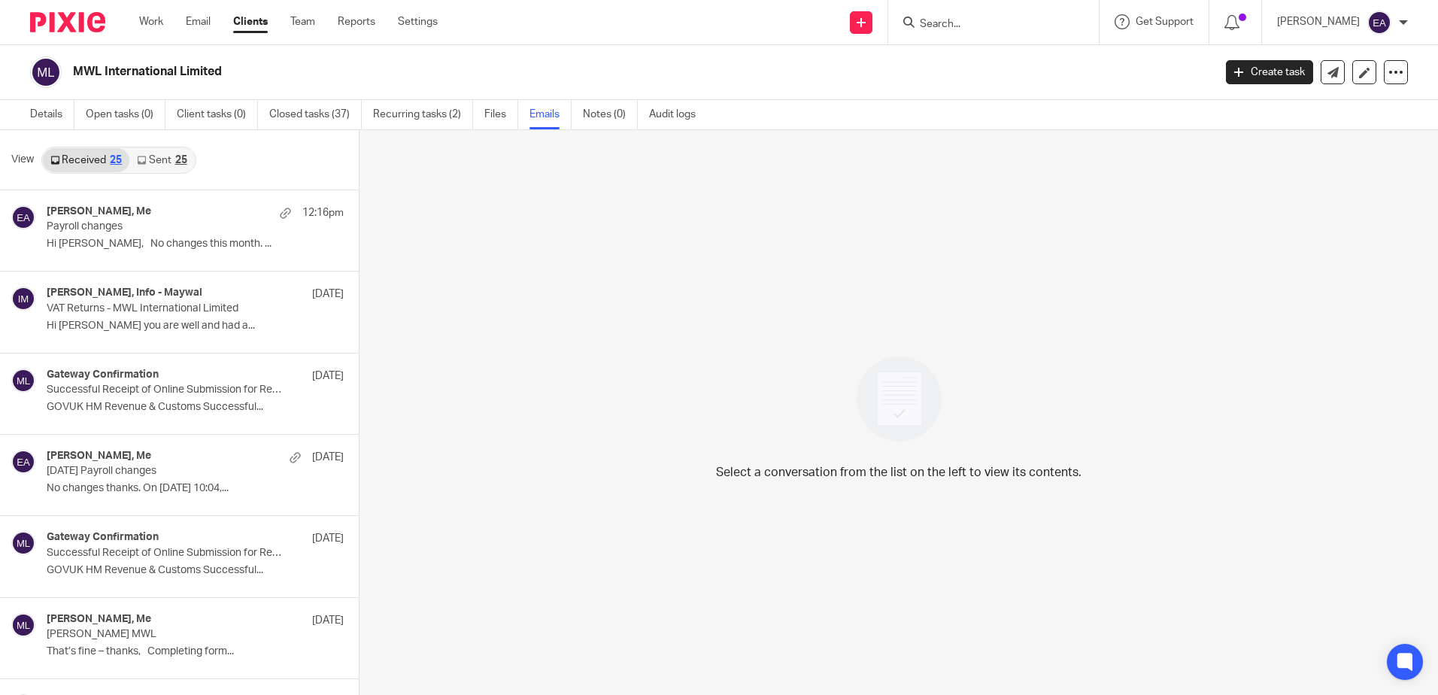
click at [156, 156] on link "Sent 25" at bounding box center [161, 160] width 65 height 24
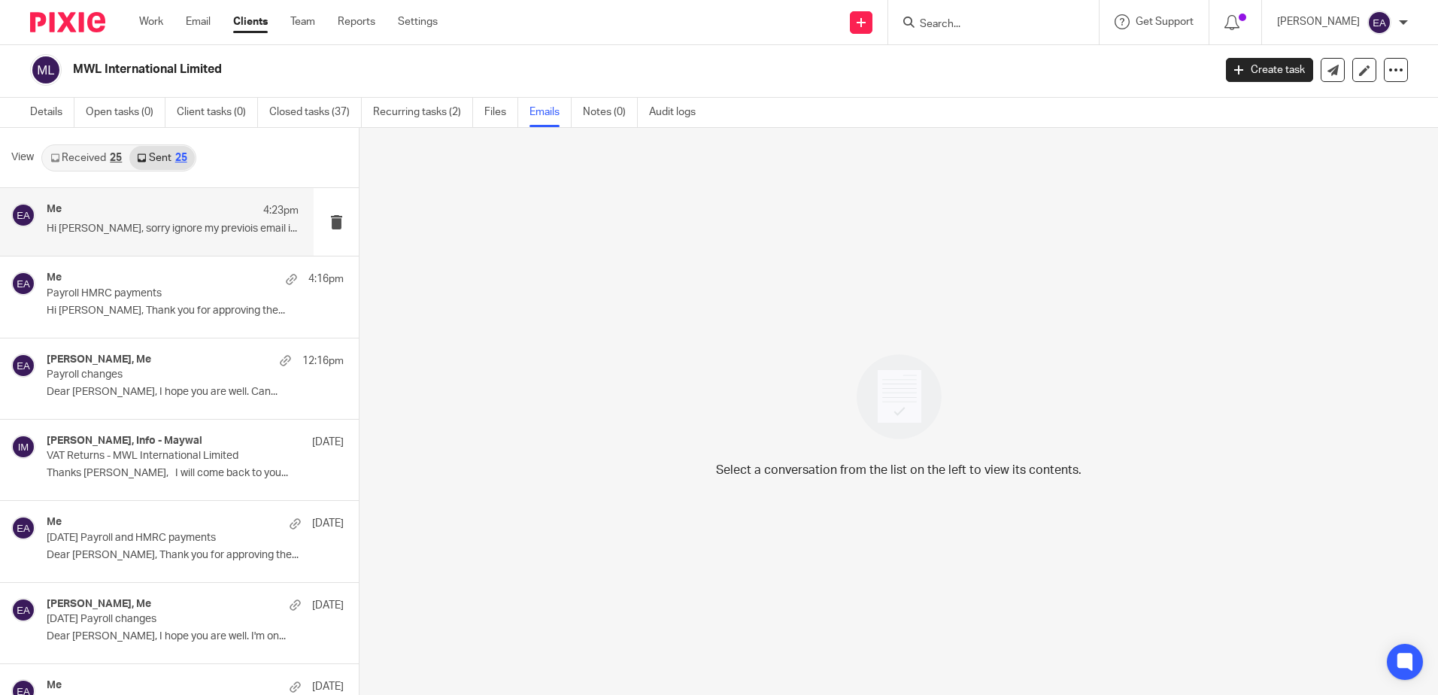
click at [171, 218] on div "Me 4:23pm" at bounding box center [173, 210] width 252 height 15
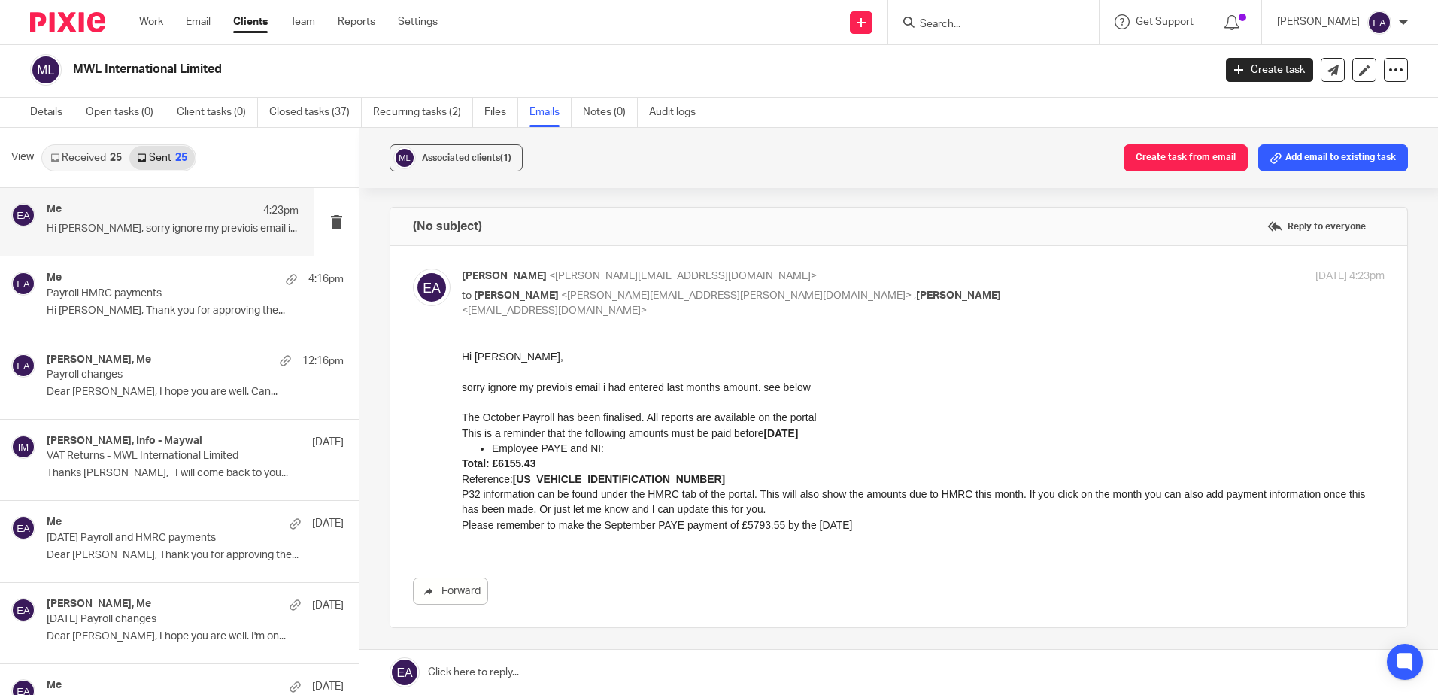
scroll to position [0, 0]
